Goal: Transaction & Acquisition: Download file/media

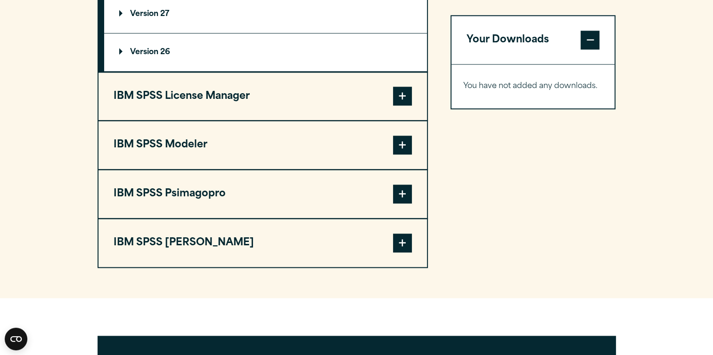
click at [398, 238] on span at bounding box center [402, 243] width 19 height 19
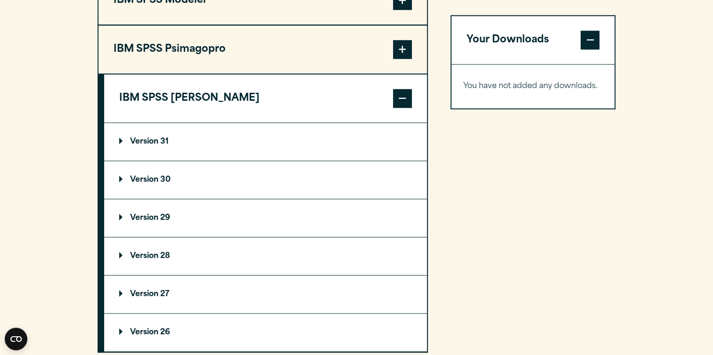
scroll to position [910, 0]
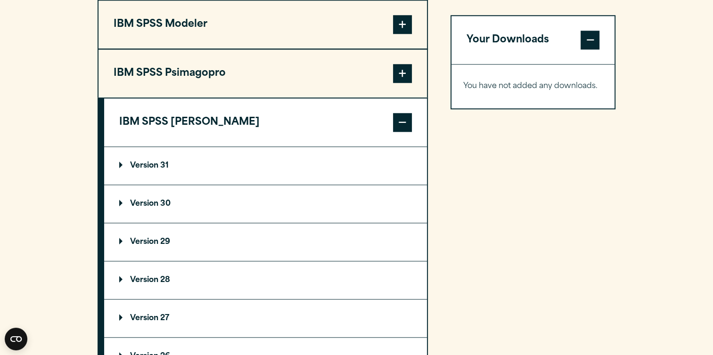
click at [403, 115] on span at bounding box center [402, 122] width 19 height 19
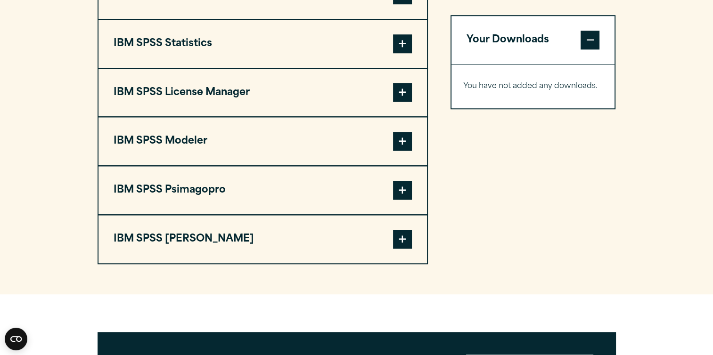
scroll to position [771, 0]
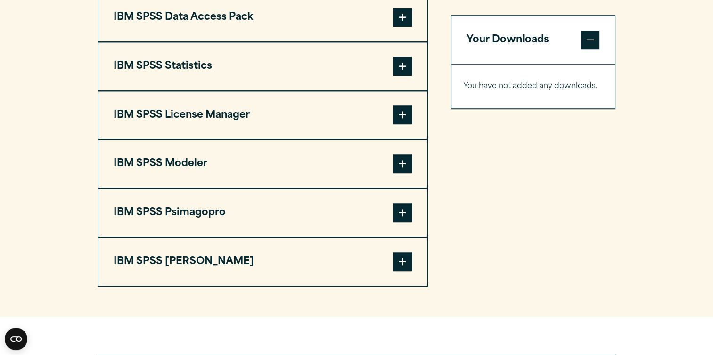
click at [399, 71] on span at bounding box center [402, 66] width 19 height 19
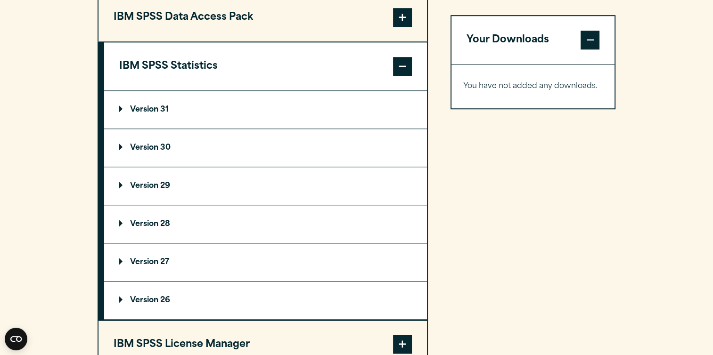
click at [171, 195] on summary "Version 29" at bounding box center [265, 186] width 323 height 38
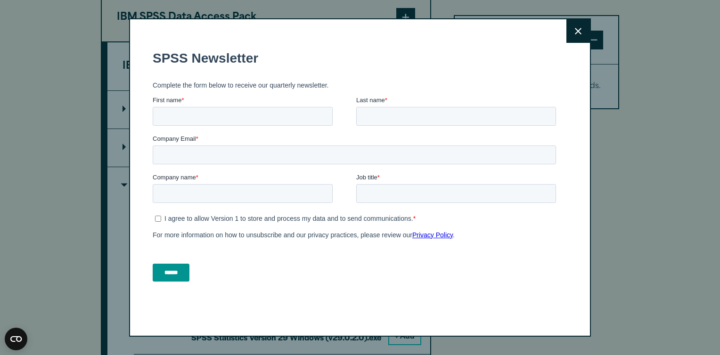
click at [575, 30] on icon at bounding box center [578, 31] width 7 height 7
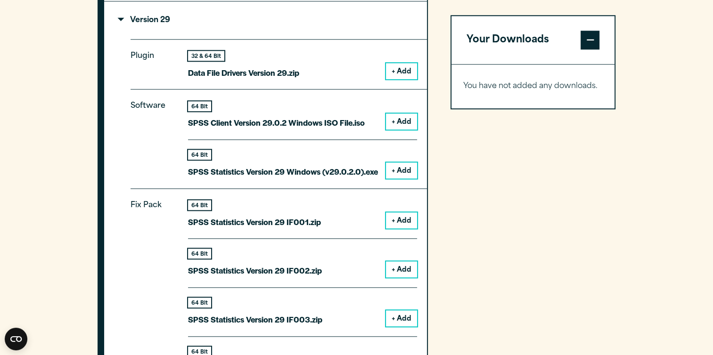
scroll to position [938, 0]
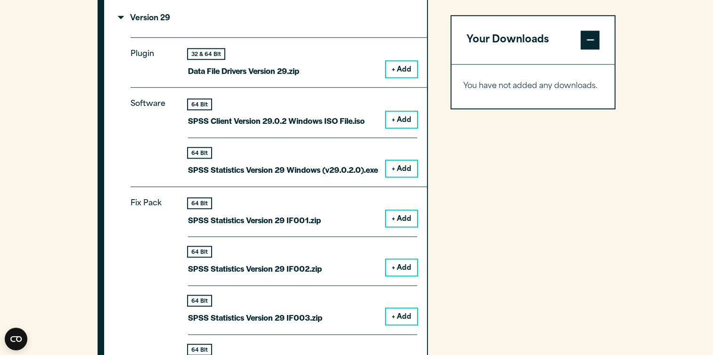
click at [408, 164] on button "+ Add" at bounding box center [401, 169] width 31 height 16
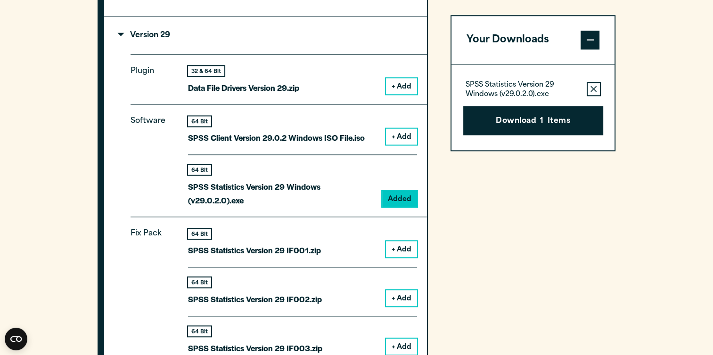
scroll to position [914, 0]
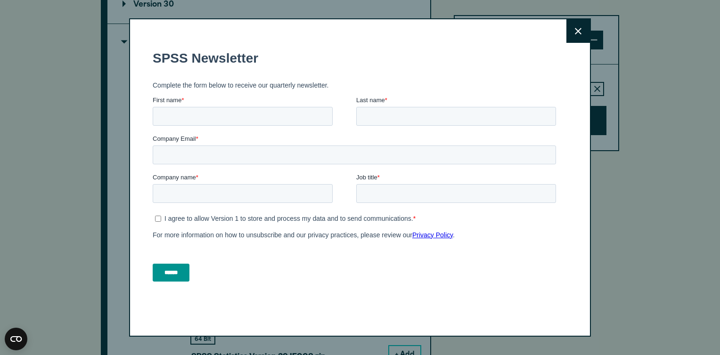
click at [573, 24] on button "Close" at bounding box center [578, 31] width 24 height 24
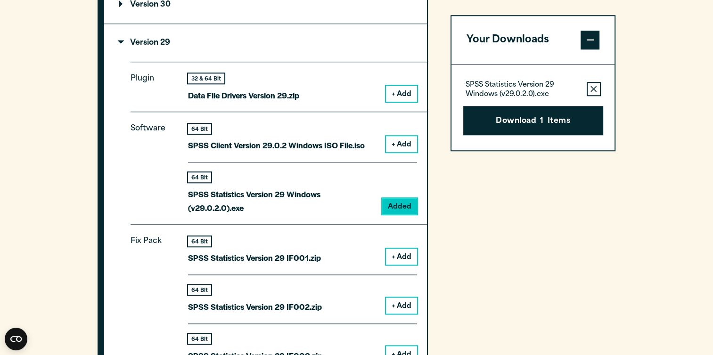
click at [537, 122] on button "Download 1 Items" at bounding box center [533, 120] width 140 height 29
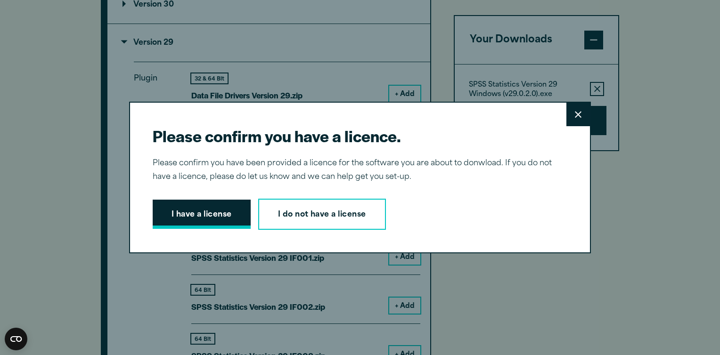
click at [225, 206] on button "I have a license" at bounding box center [202, 214] width 98 height 29
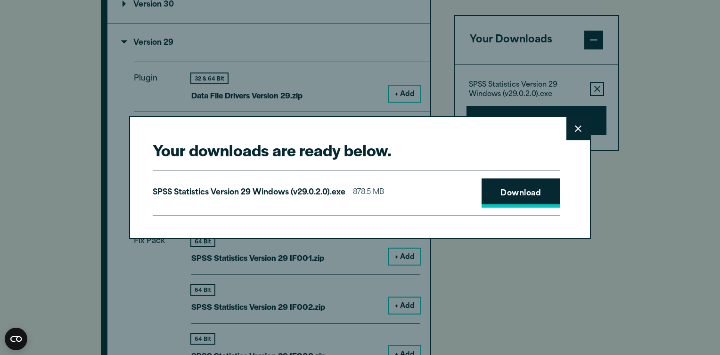
click at [520, 194] on link "Download" at bounding box center [520, 193] width 78 height 29
drag, startPoint x: 511, startPoint y: 196, endPoint x: 502, endPoint y: 133, distance: 63.3
click at [502, 133] on div "Your downloads are ready below. Close SPSS Statistics Version 29 Windows (v29.0…" at bounding box center [360, 177] width 462 height 123
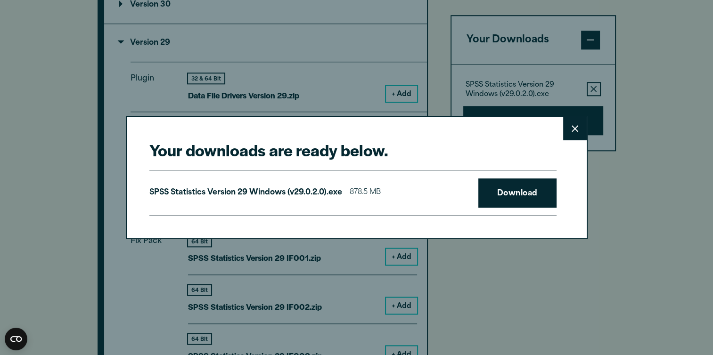
click at [50, 248] on div "Your downloads are ready below. Close SPSS Statistics Version 29 Windows (v29.0…" at bounding box center [356, 177] width 713 height 355
